Goal: Task Accomplishment & Management: Use online tool/utility

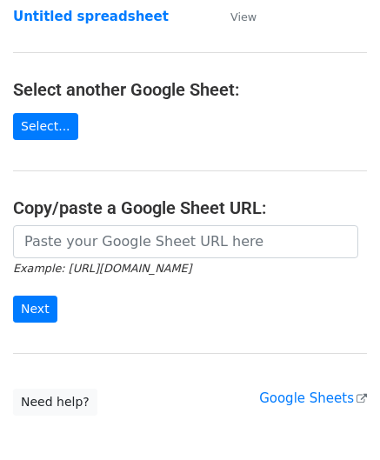
scroll to position [174, 0]
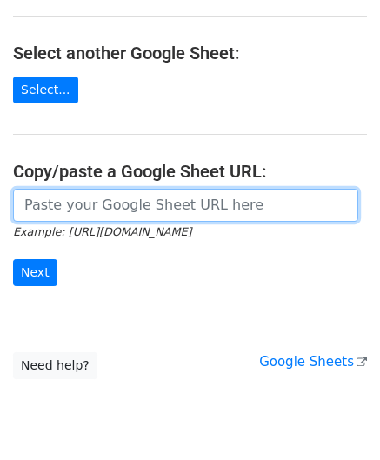
drag, startPoint x: 80, startPoint y: 211, endPoint x: 90, endPoint y: 207, distance: 11.3
click at [80, 211] on input "url" at bounding box center [185, 205] width 345 height 33
paste input "https://docs.google.com/spreadsheets/d/1hZTg7C2rU7xUE7LVQhrb-Hu-7y3ejNbM4ITQng3…"
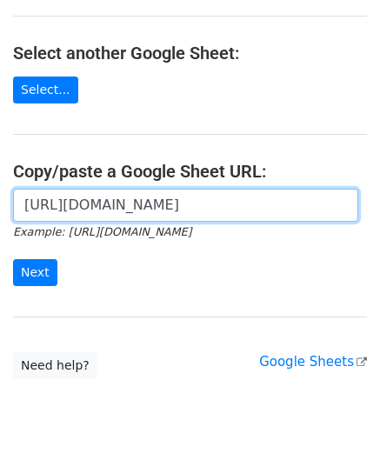
scroll to position [0, 377]
type input "https://docs.google.com/spreadsheets/d/1hZTg7C2rU7xUE7LVQhrb-Hu-7y3ejNbM4ITQng3…"
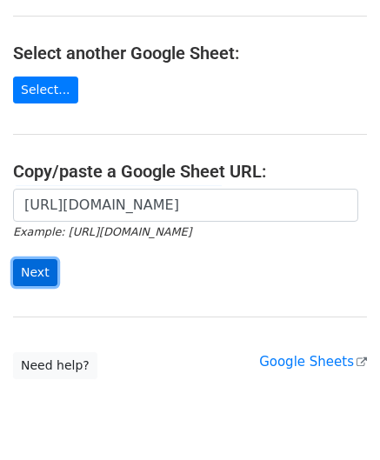
scroll to position [0, 0]
click at [37, 262] on input "Next" at bounding box center [35, 272] width 44 height 27
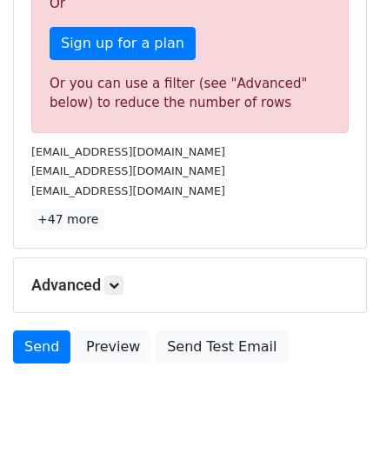
scroll to position [587, 0]
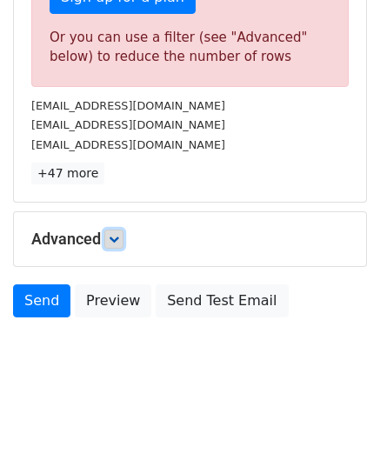
click at [115, 236] on icon at bounding box center [114, 239] width 10 height 10
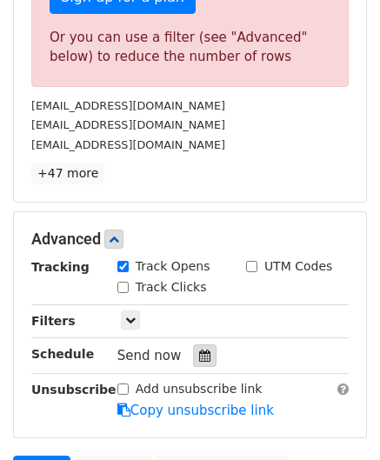
click at [200, 344] on div at bounding box center [204, 355] width 23 height 23
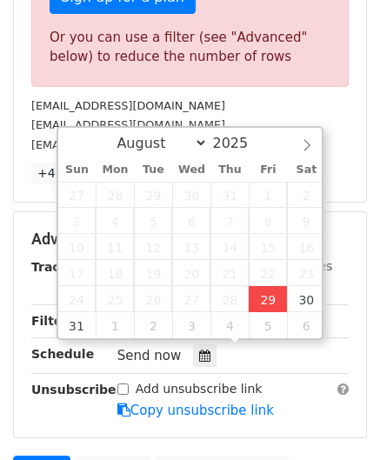
type input "[DATE] 12:00"
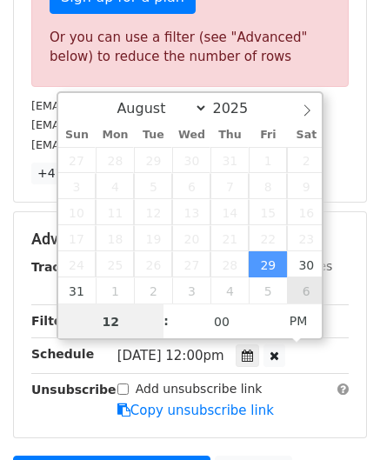
paste input "0"
type input "10"
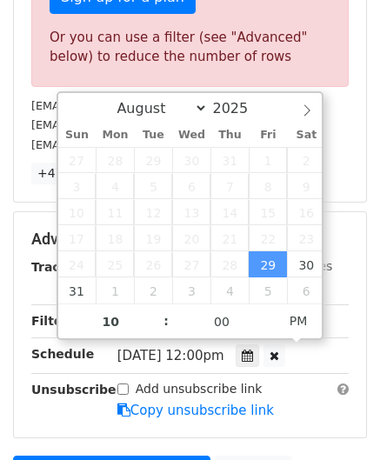
scroll to position [353, 0]
type input "[DATE] 22:00"
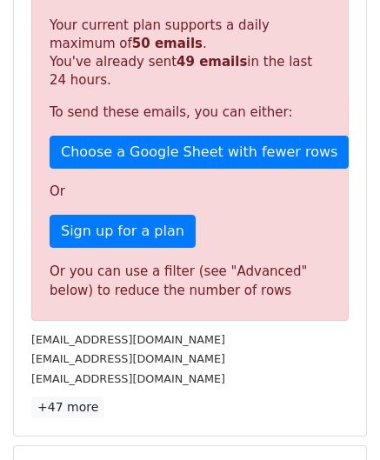
scroll to position [797, 0]
